Goal: Task Accomplishment & Management: Manage account settings

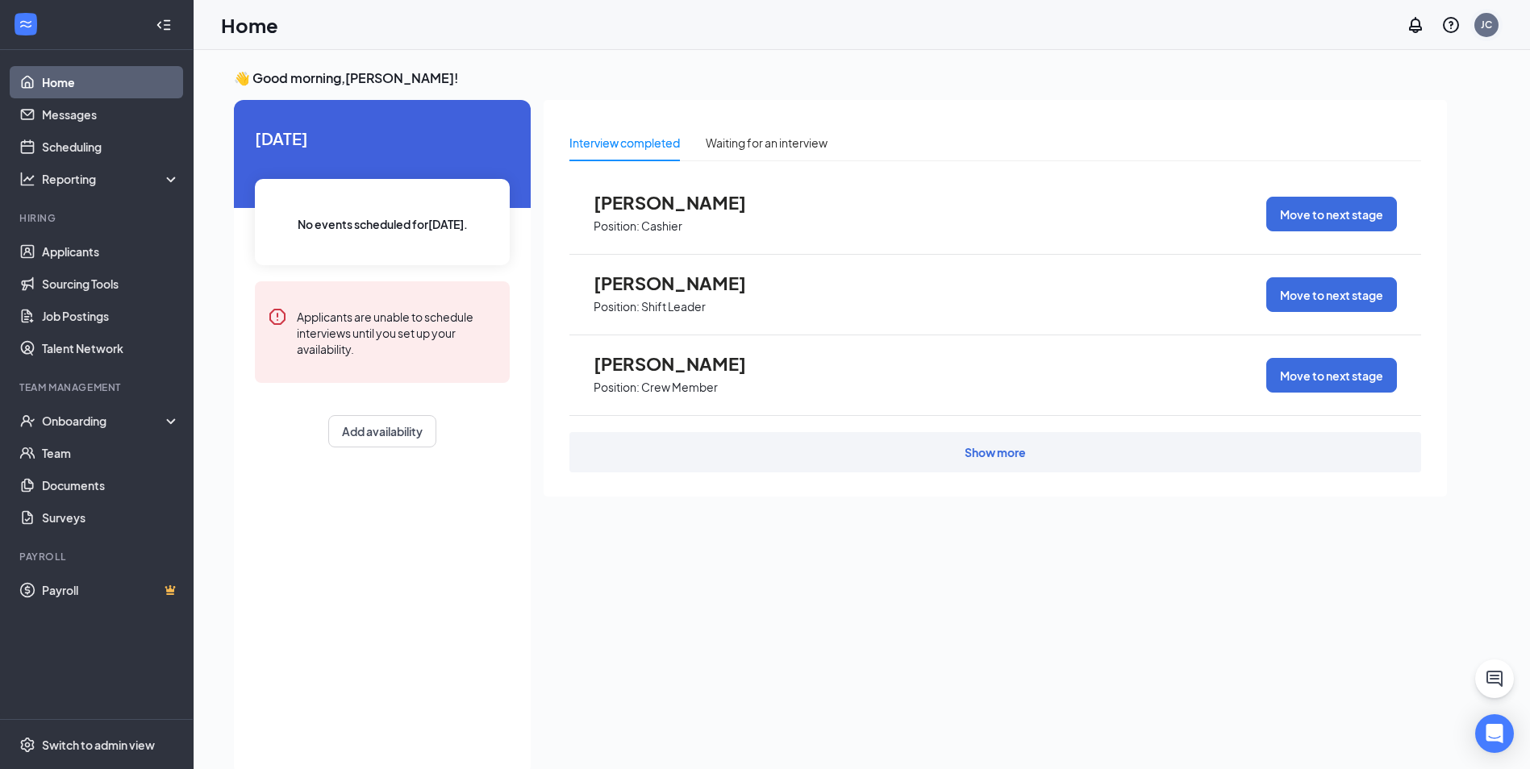
click at [1489, 24] on div "JC" at bounding box center [1486, 25] width 11 height 14
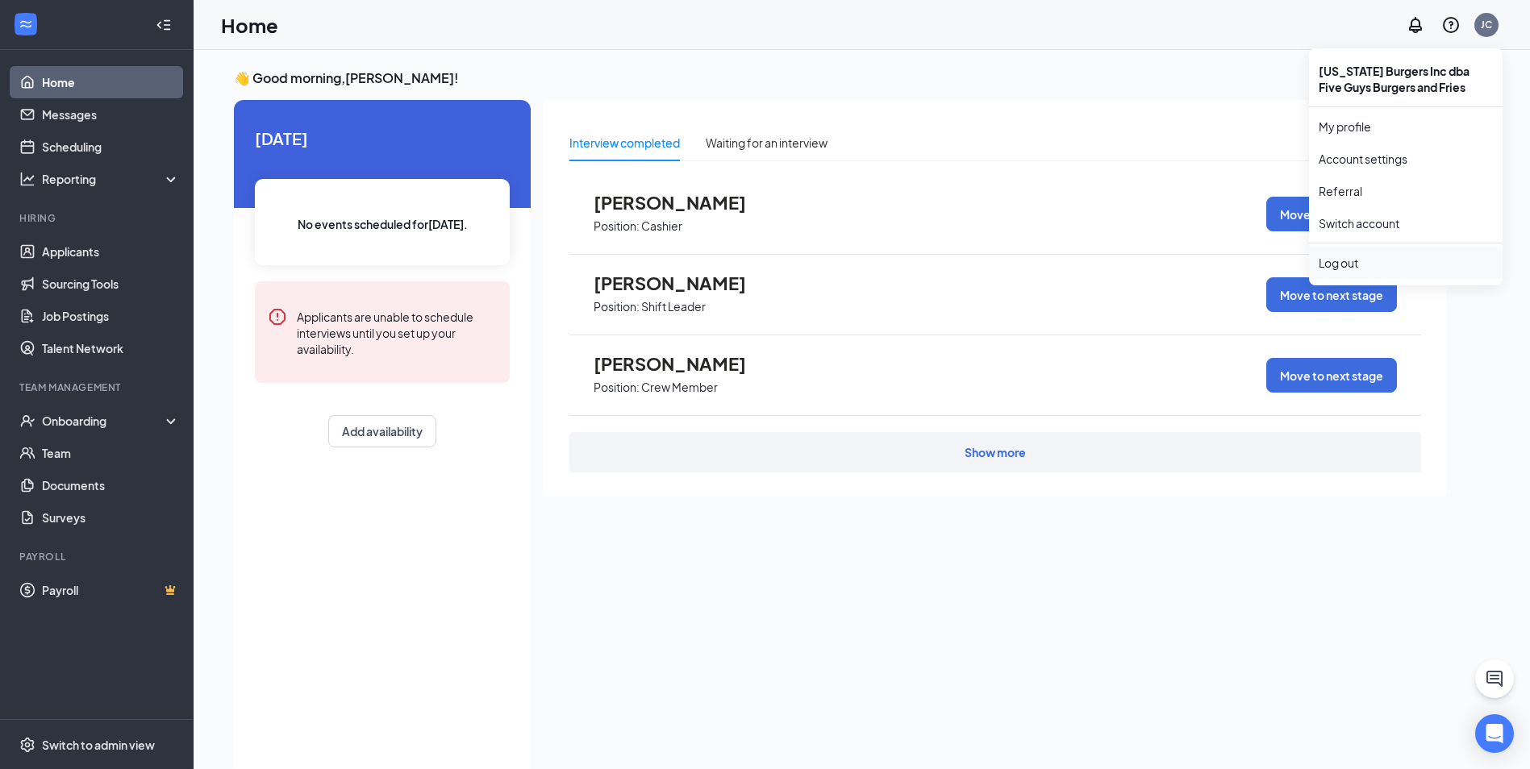
click at [1369, 258] on div "Log out" at bounding box center [1405, 263] width 174 height 16
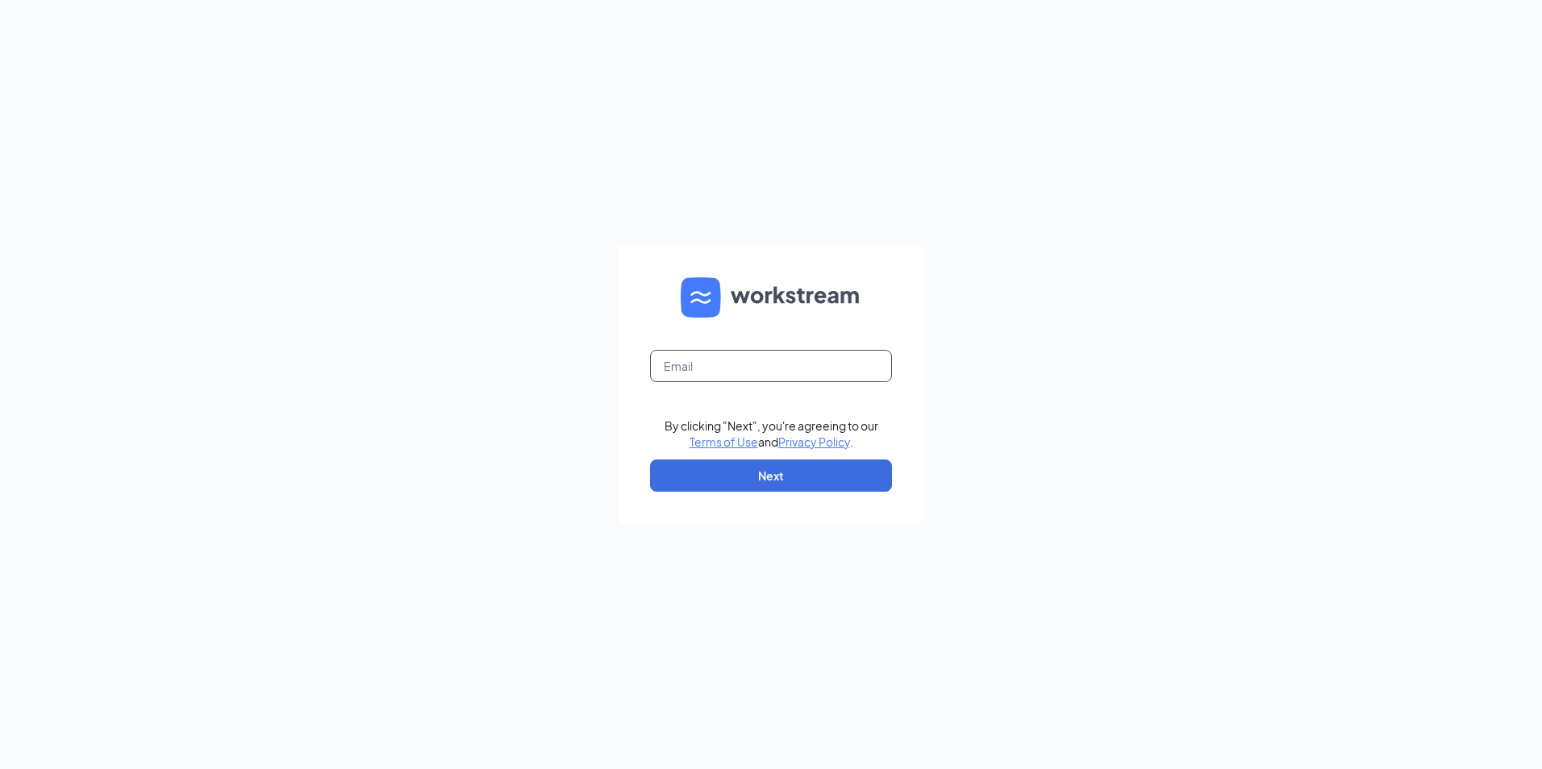
click at [867, 371] on input "text" at bounding box center [771, 366] width 242 height 32
type input "[PERSON_NAME][EMAIL_ADDRESS][DOMAIN_NAME]"
click at [736, 481] on button "Next" at bounding box center [771, 476] width 242 height 32
